Goal: Information Seeking & Learning: Learn about a topic

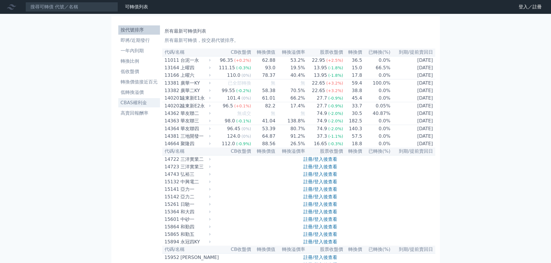
click at [151, 101] on li "CBAS權利金" at bounding box center [139, 102] width 42 height 7
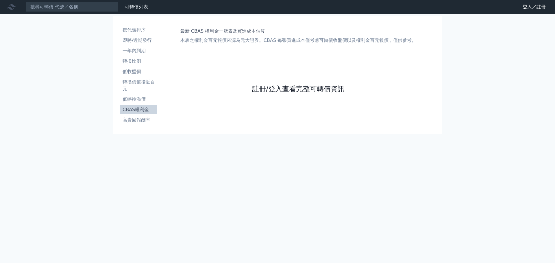
click at [260, 90] on link "註冊/登入查看完整可轉債資訊" at bounding box center [298, 88] width 92 height 9
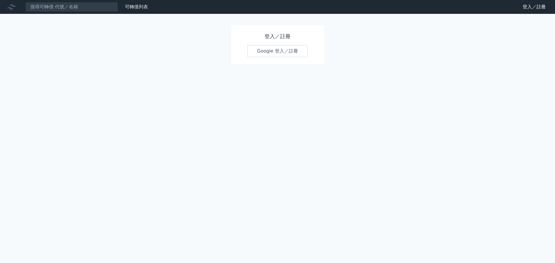
click at [270, 50] on link "Google 登入／註冊" at bounding box center [277, 51] width 60 height 12
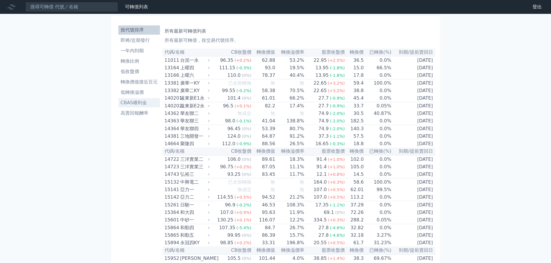
click at [150, 105] on li "CBAS權利金" at bounding box center [139, 102] width 42 height 7
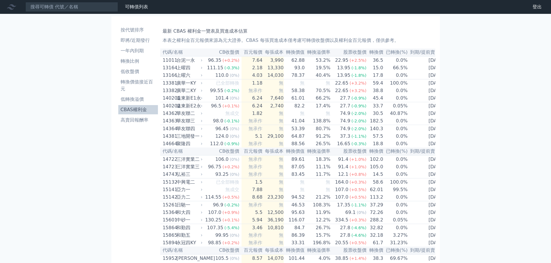
click at [134, 111] on li "CBAS權利金" at bounding box center [138, 109] width 40 height 7
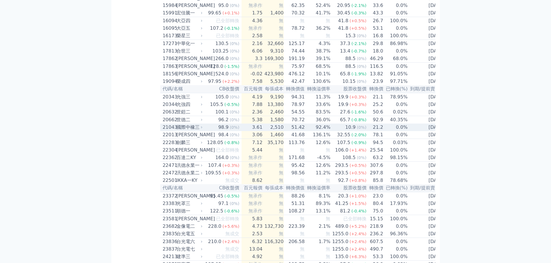
scroll to position [376, 0]
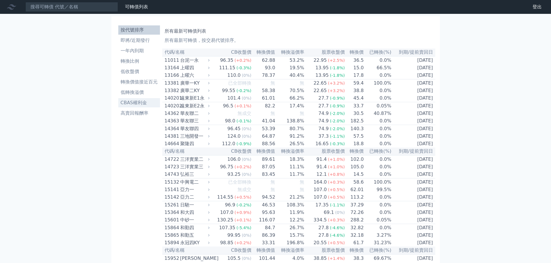
click at [142, 101] on li "CBAS權利金" at bounding box center [139, 102] width 42 height 7
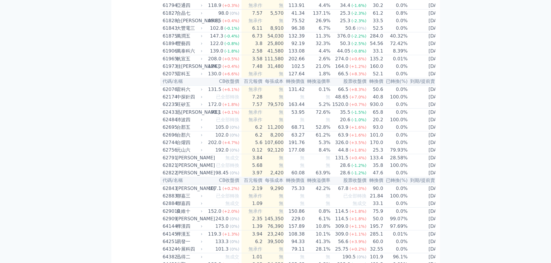
scroll to position [2148, 0]
